Goal: Transaction & Acquisition: Purchase product/service

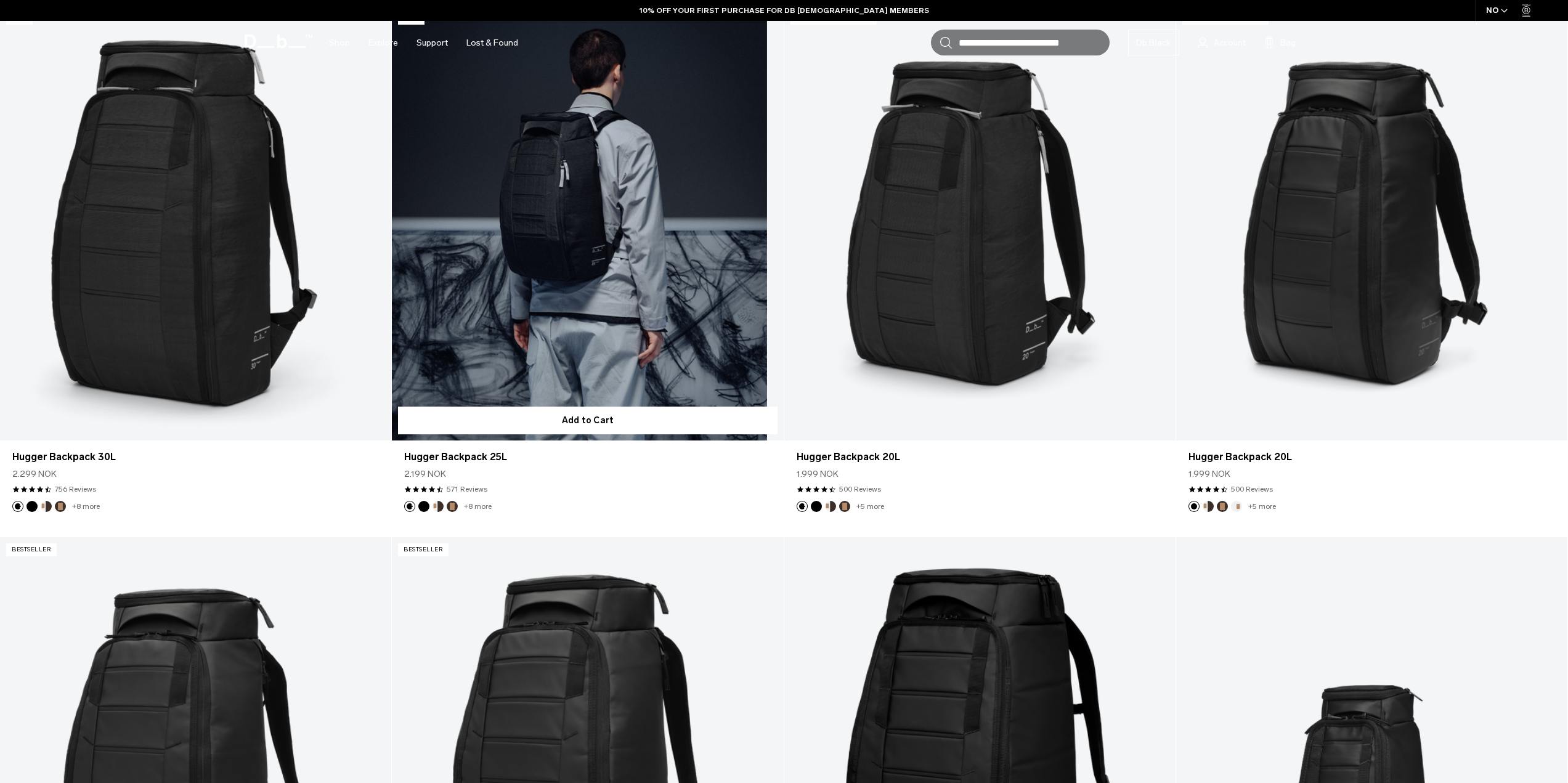
click at [679, 316] on link "Hugger Backpack 25L" at bounding box center [587, 223] width 391 height 435
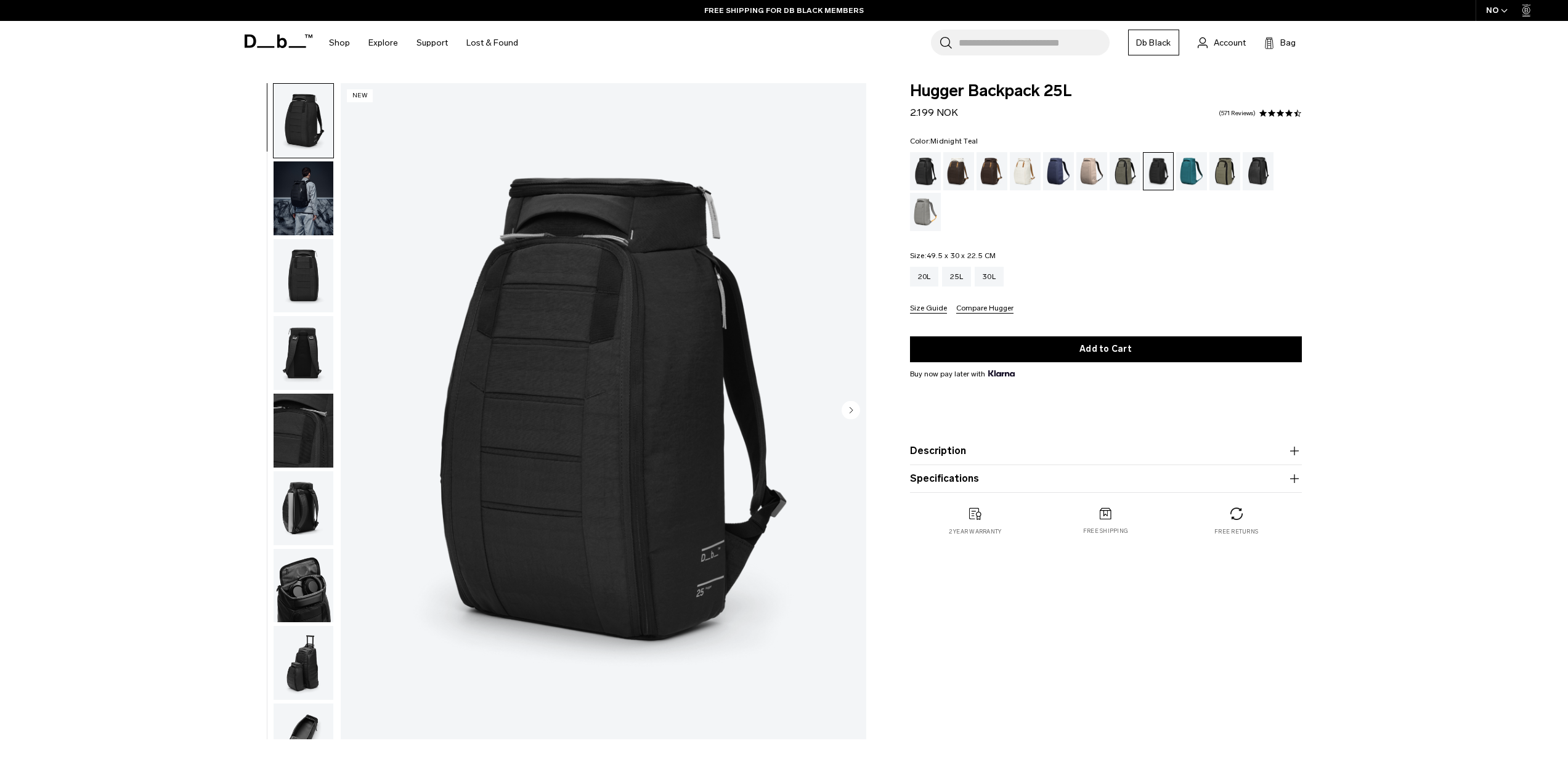
click at [1180, 165] on div "Midnight Teal" at bounding box center [1191, 172] width 31 height 39
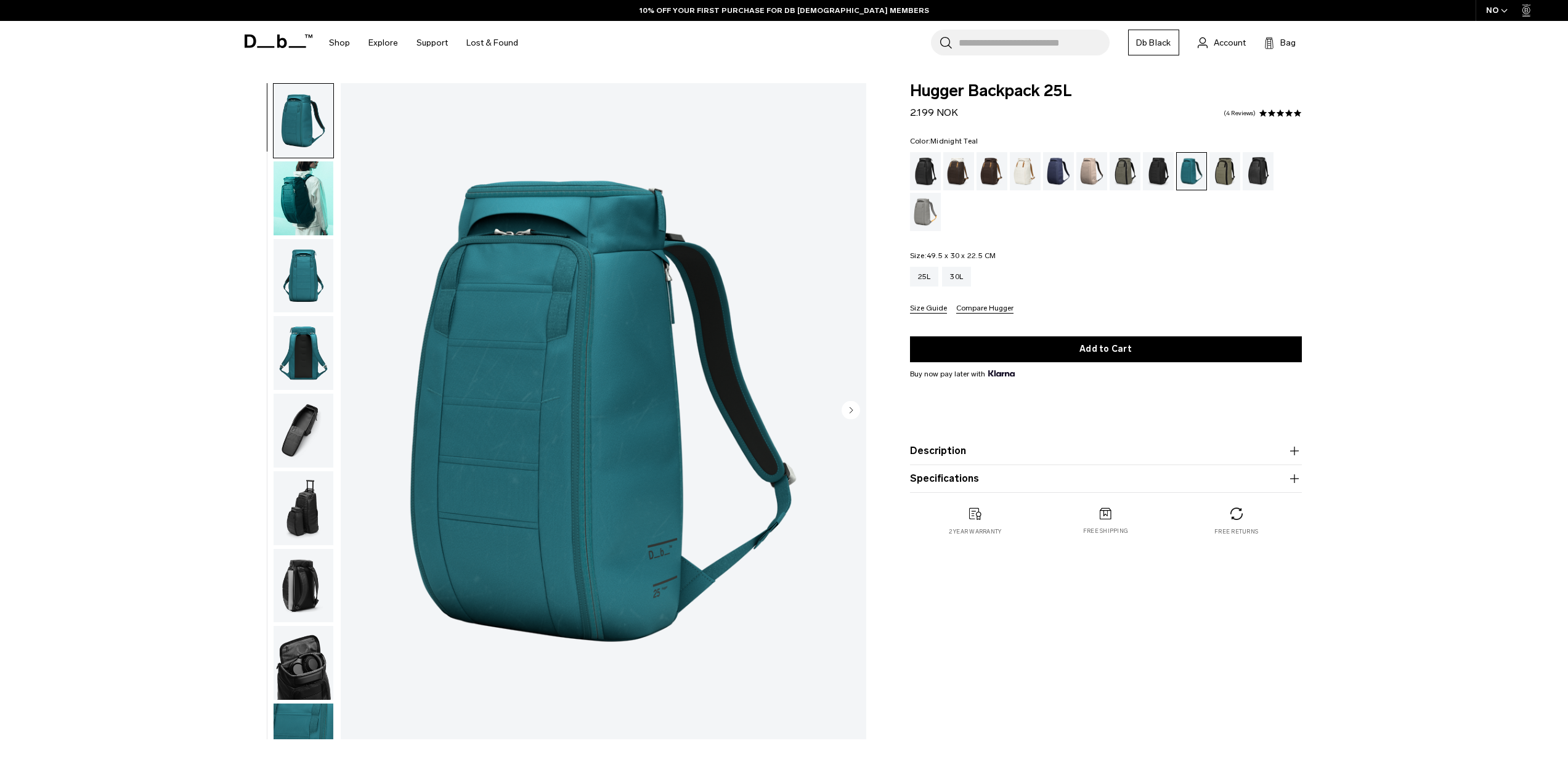
click at [853, 408] on circle "Next slide" at bounding box center [850, 409] width 18 height 18
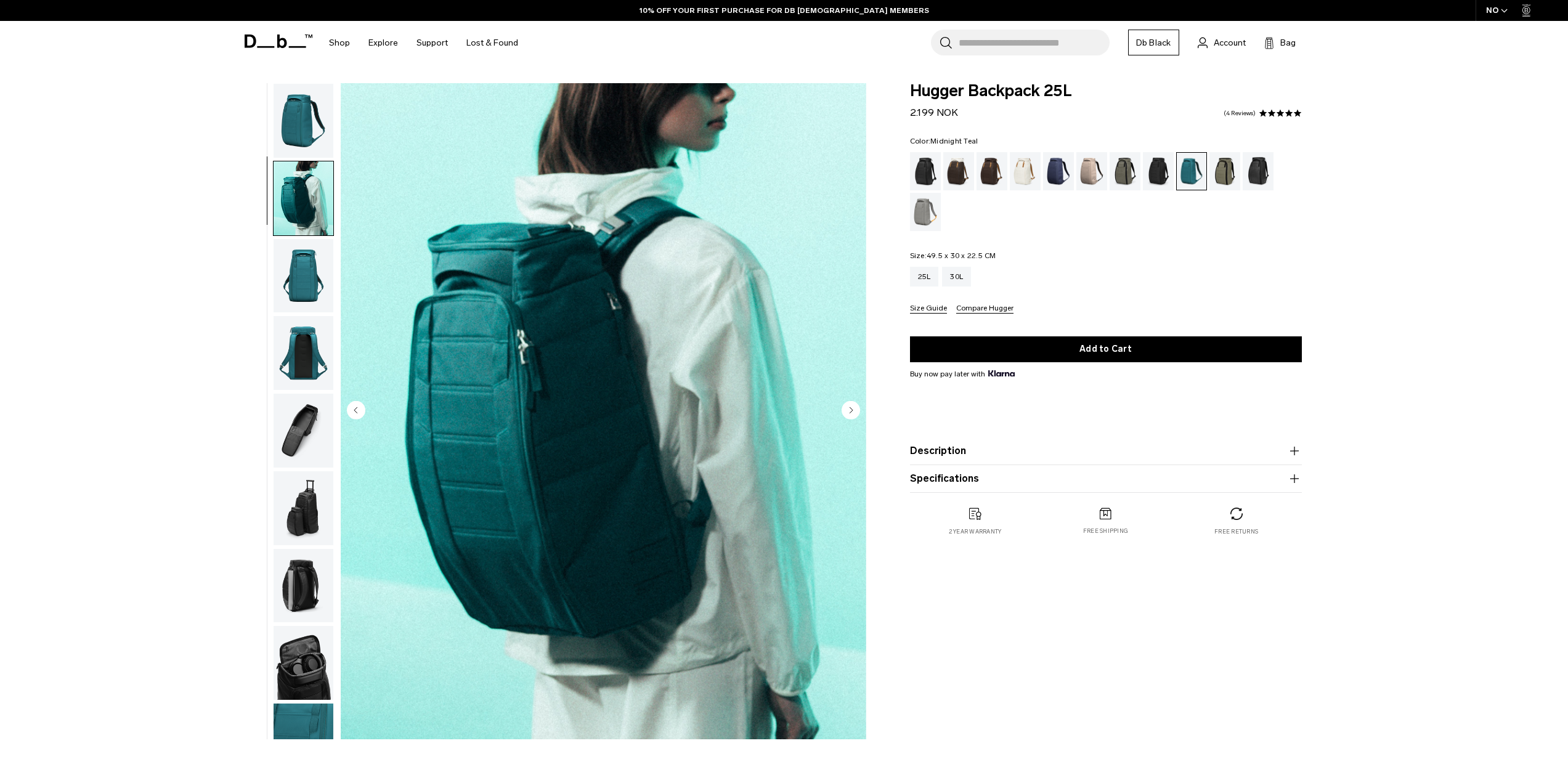
scroll to position [39, 0]
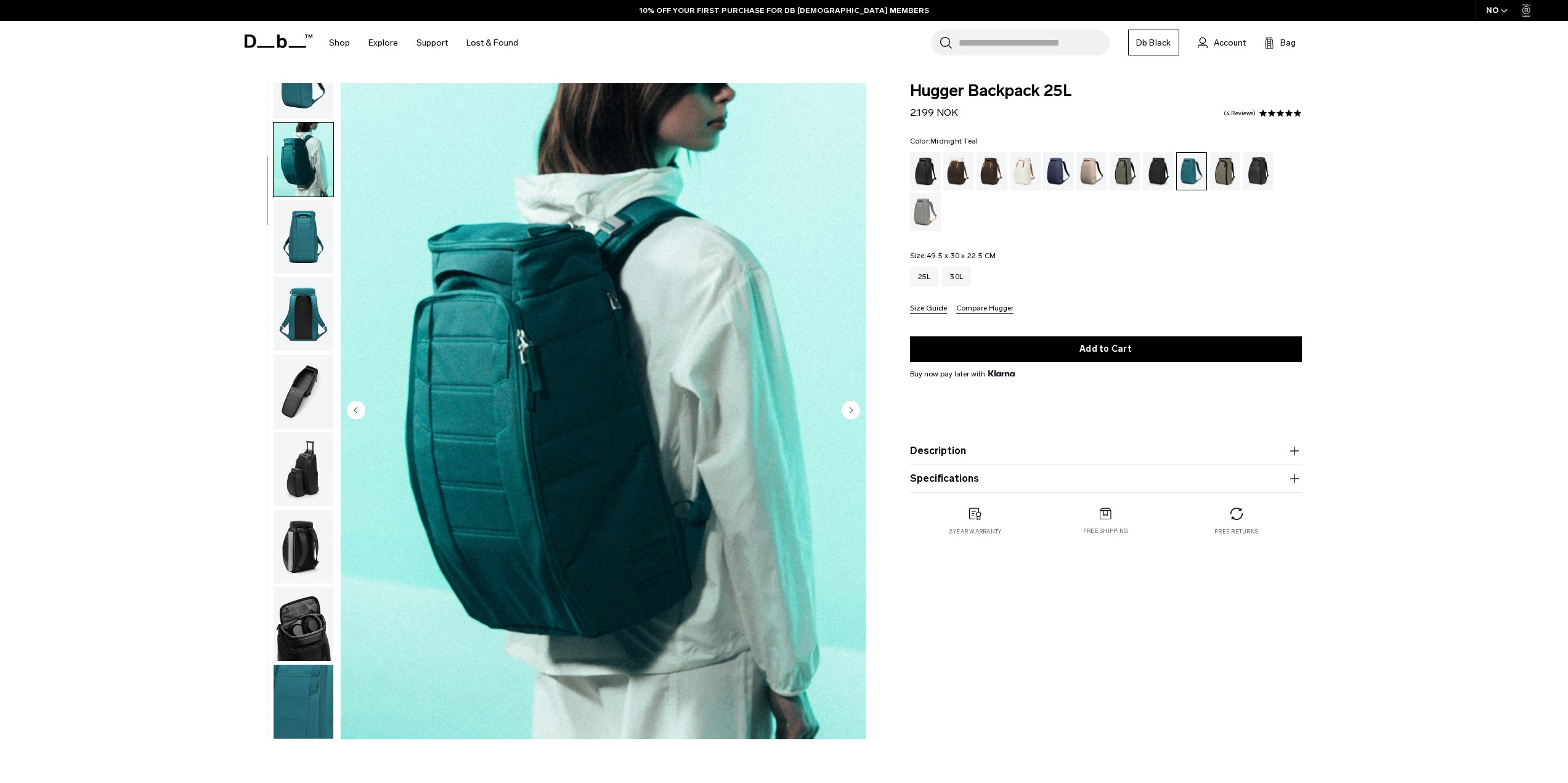
click at [853, 408] on circle "Next slide" at bounding box center [850, 409] width 18 height 18
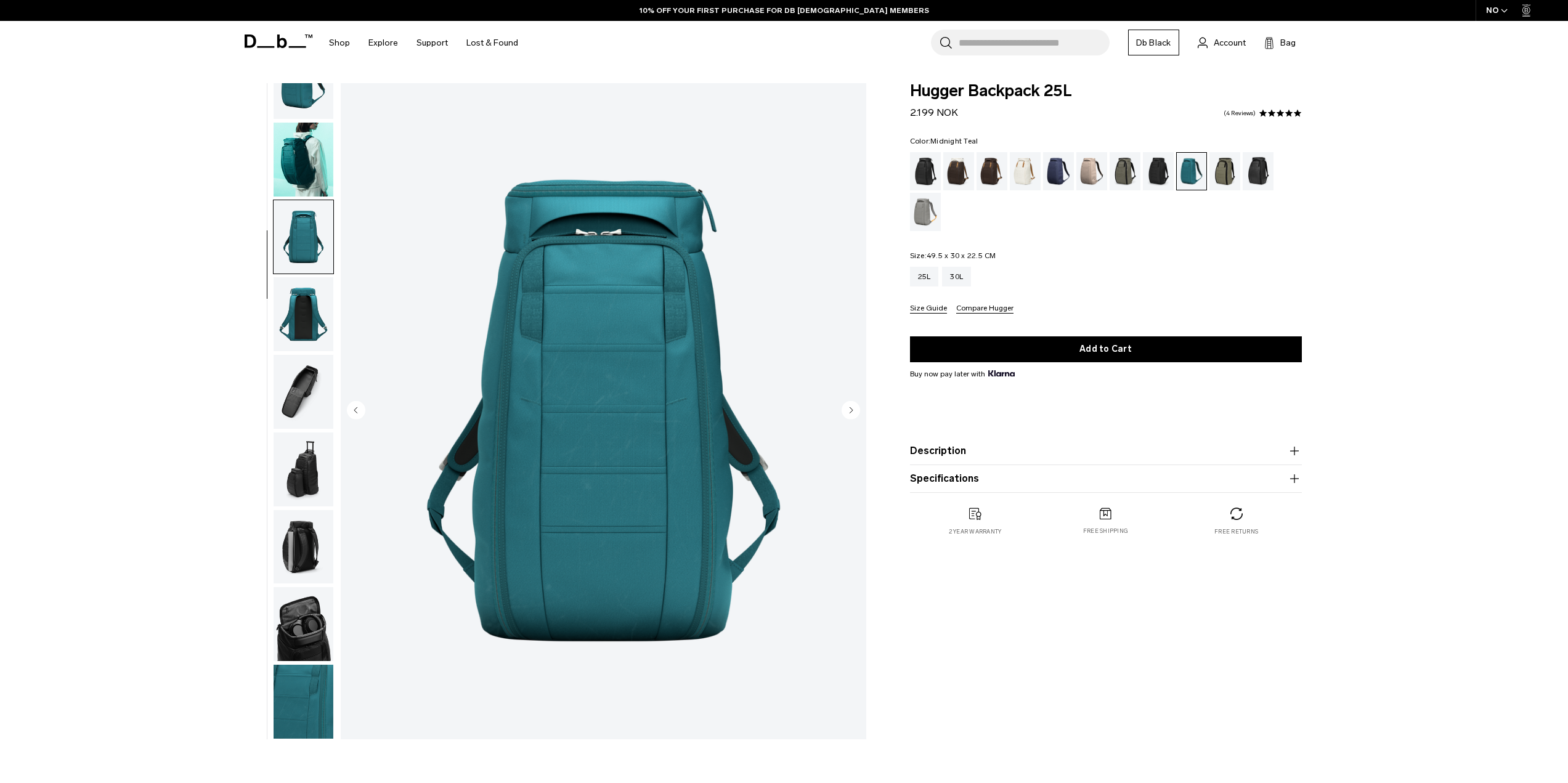
click at [853, 408] on circle "Next slide" at bounding box center [850, 409] width 18 height 18
